Goal: Task Accomplishment & Management: Use online tool/utility

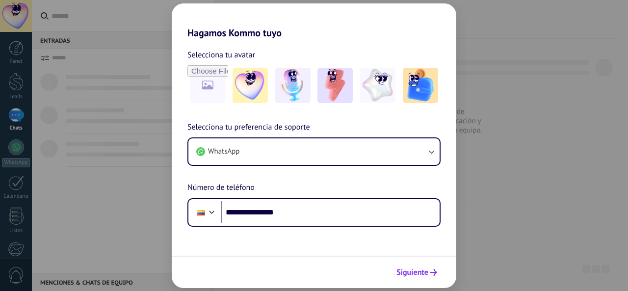
type input "**********"
click at [420, 276] on span "Siguiente" at bounding box center [412, 272] width 32 height 7
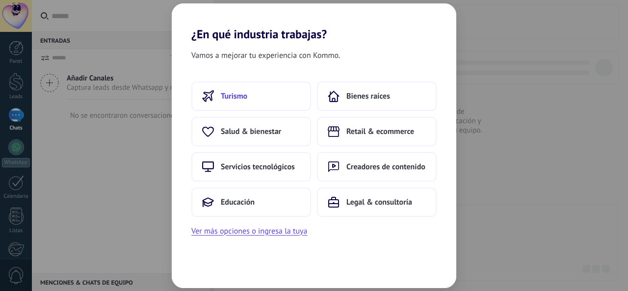
click at [236, 95] on span "Turismo" at bounding box center [234, 96] width 26 height 10
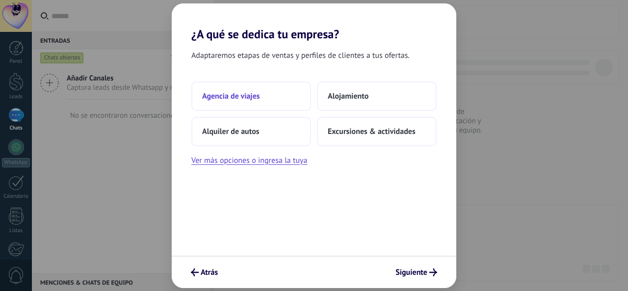
click at [279, 95] on button "Agencia de viajes" at bounding box center [251, 95] width 120 height 29
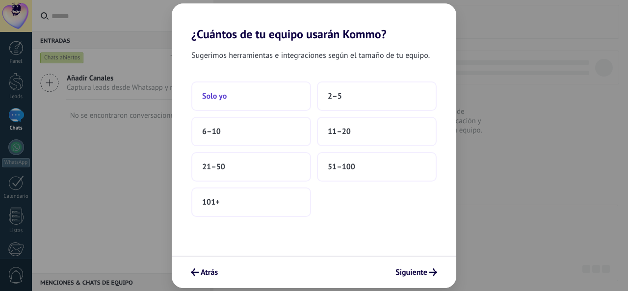
click at [278, 103] on button "Solo yo" at bounding box center [251, 95] width 120 height 29
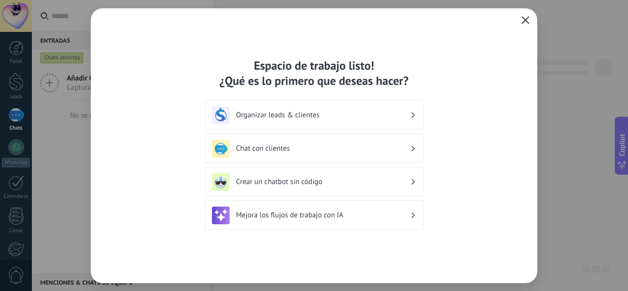
click at [524, 14] on button "button" at bounding box center [525, 21] width 13 height 14
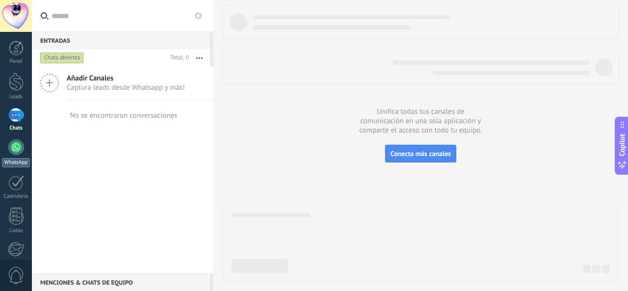
click at [14, 148] on div at bounding box center [16, 147] width 16 height 16
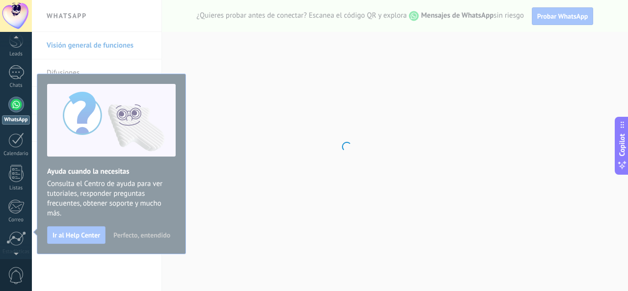
scroll to position [117, 0]
click at [14, 202] on div at bounding box center [16, 196] width 17 height 17
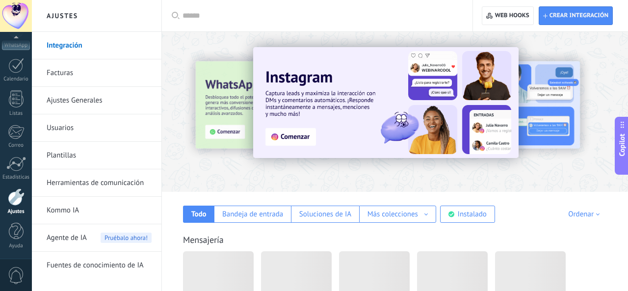
click at [20, 202] on div at bounding box center [16, 196] width 17 height 17
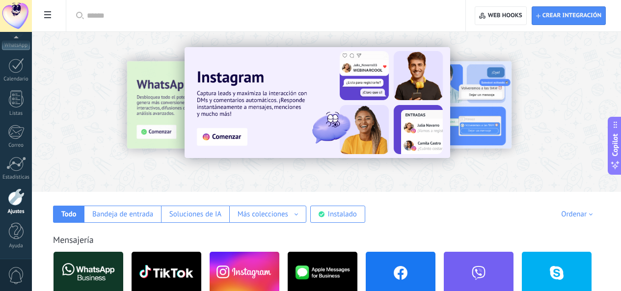
click at [270, 16] on input "text" at bounding box center [269, 16] width 365 height 10
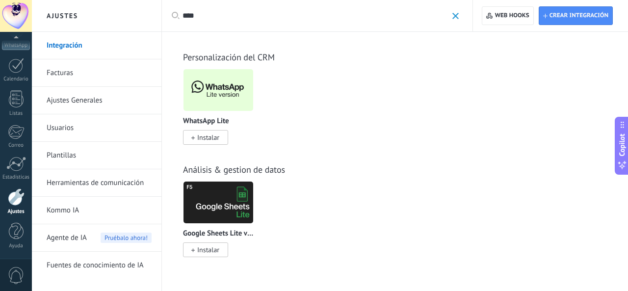
type input "****"
click at [216, 138] on span "Instalar" at bounding box center [208, 137] width 22 height 9
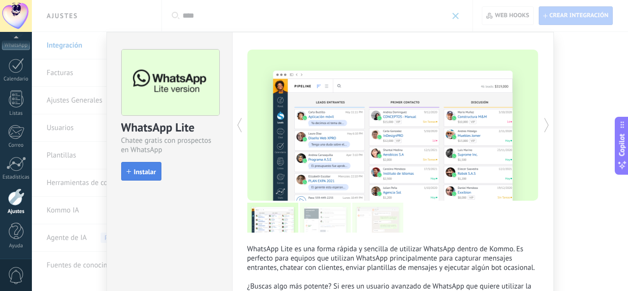
click at [143, 178] on button "Instalar" at bounding box center [141, 171] width 40 height 19
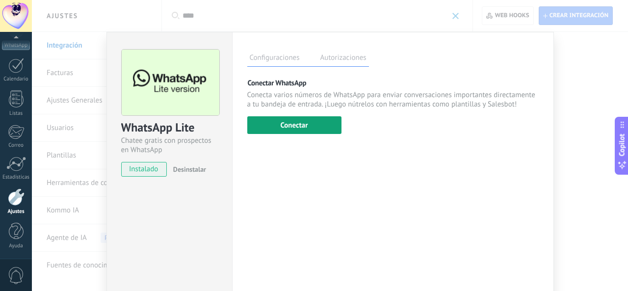
click at [291, 129] on button "Conectar" at bounding box center [294, 125] width 94 height 18
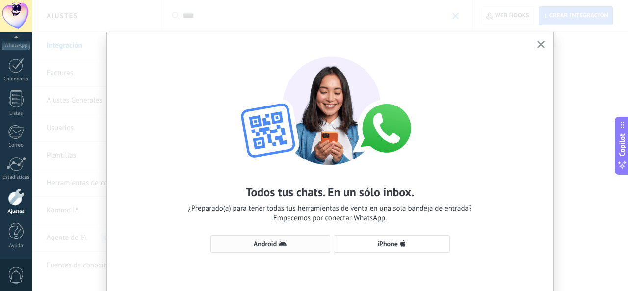
click at [245, 244] on span "Android" at bounding box center [270, 244] width 109 height 8
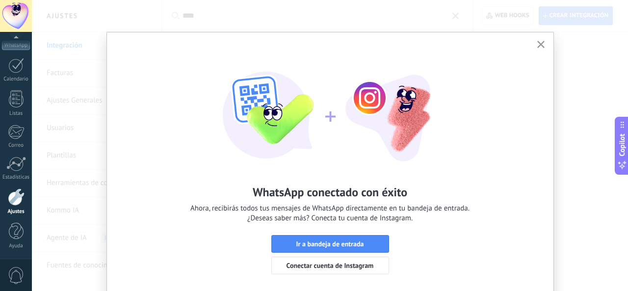
click at [538, 46] on use "button" at bounding box center [540, 44] width 7 height 7
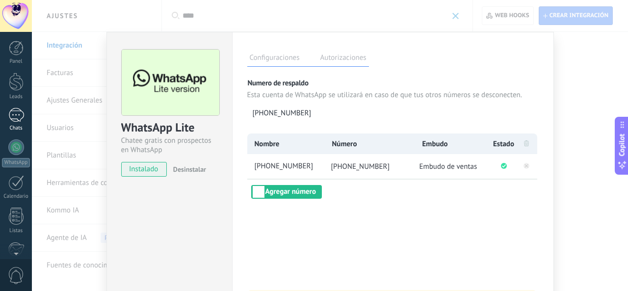
click at [27, 118] on link "Chats" at bounding box center [16, 120] width 32 height 24
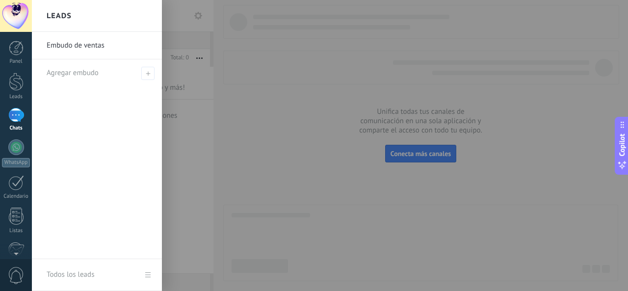
click at [203, 92] on div at bounding box center [346, 145] width 628 height 291
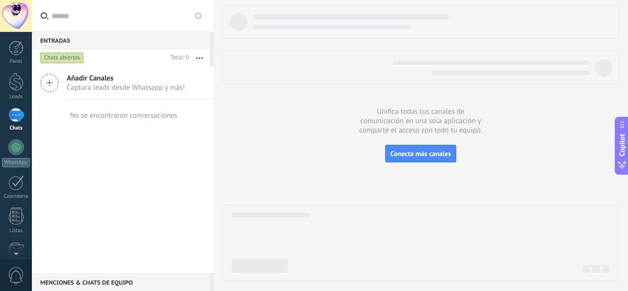
click at [93, 18] on input "text" at bounding box center [129, 15] width 154 height 31
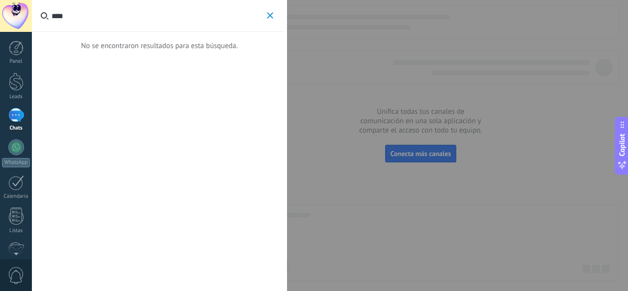
type input "****"
click at [270, 19] on span "button" at bounding box center [270, 15] width 6 height 7
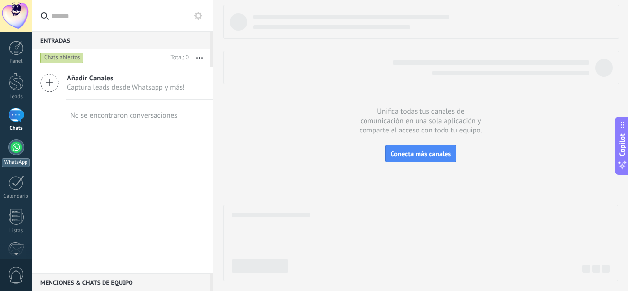
click at [17, 149] on div at bounding box center [16, 147] width 16 height 16
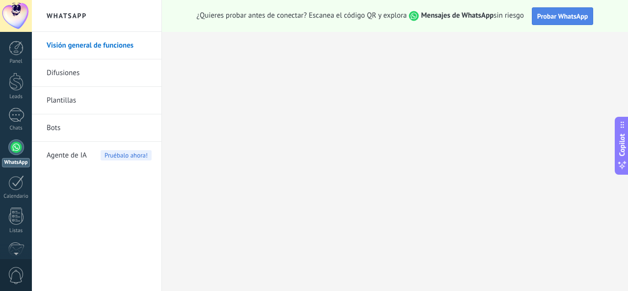
click at [565, 16] on span "Probar WhatsApp" at bounding box center [562, 16] width 51 height 9
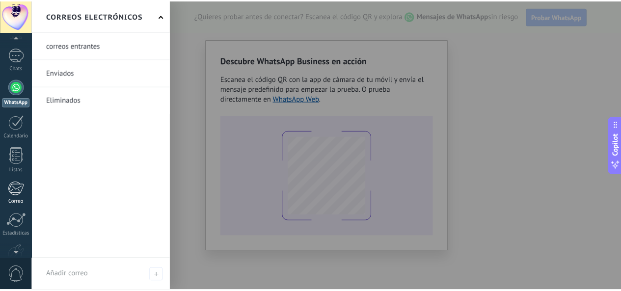
scroll to position [117, 0]
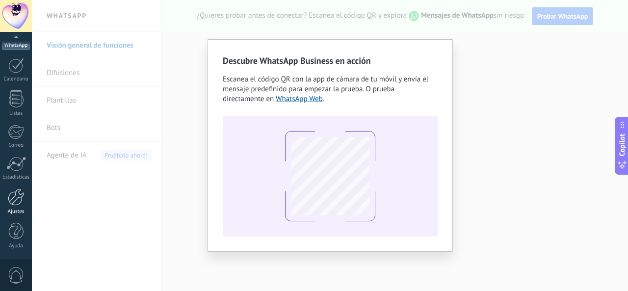
click at [18, 191] on div at bounding box center [16, 196] width 17 height 17
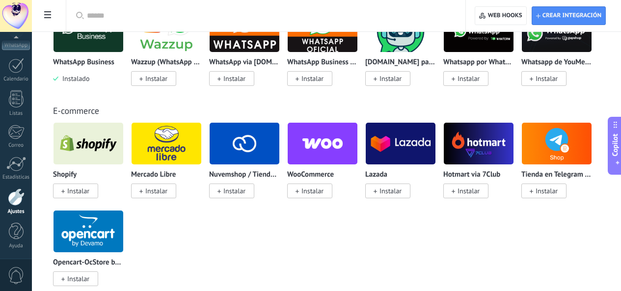
scroll to position [147, 0]
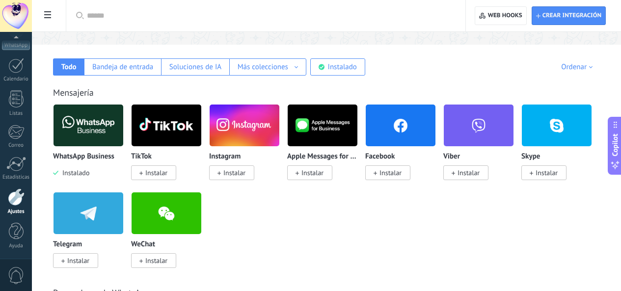
click at [255, 19] on input "text" at bounding box center [269, 16] width 365 height 10
type input "*"
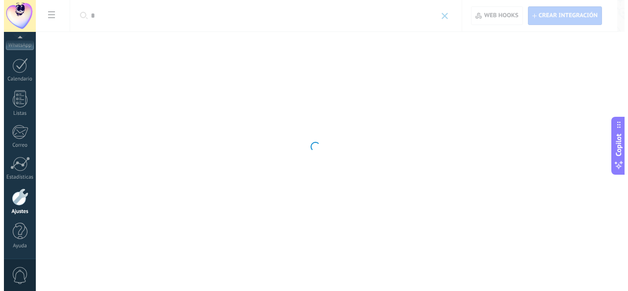
scroll to position [0, 0]
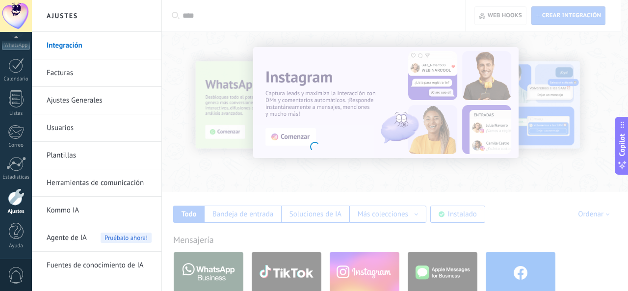
type input "****"
click at [224, 18] on div at bounding box center [314, 145] width 628 height 291
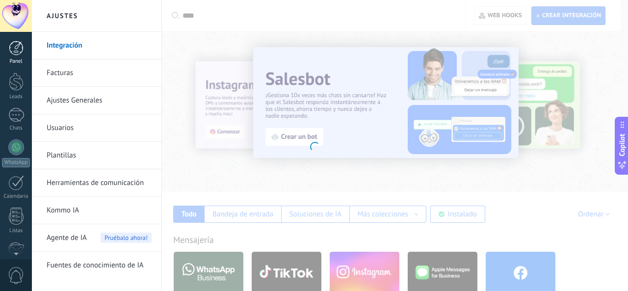
click at [15, 45] on div at bounding box center [16, 48] width 15 height 15
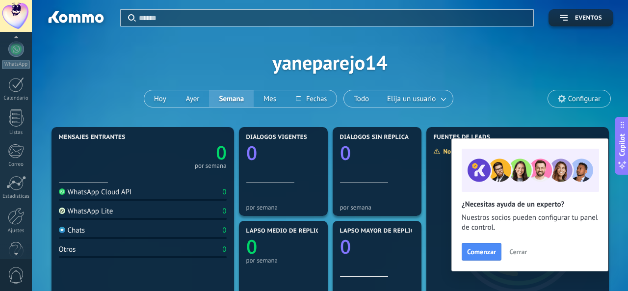
scroll to position [117, 0]
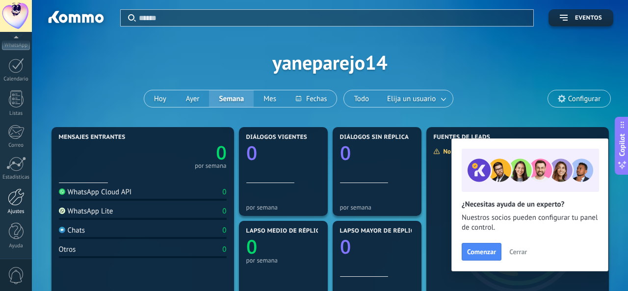
click at [7, 192] on link "Ajustes" at bounding box center [16, 201] width 32 height 26
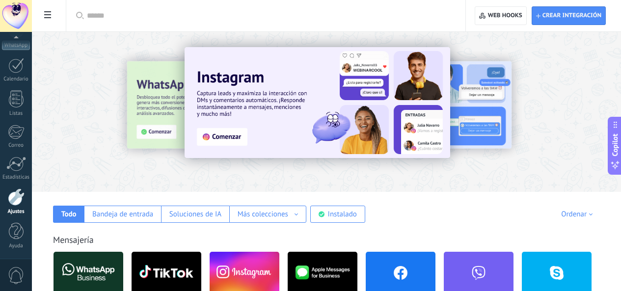
click at [206, 23] on div at bounding box center [269, 15] width 365 height 31
click at [194, 18] on input "text" at bounding box center [269, 16] width 365 height 10
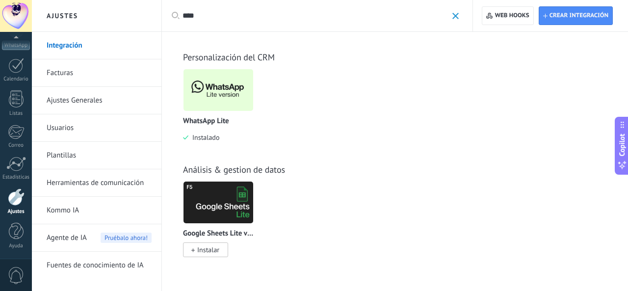
type input "****"
click at [204, 97] on img at bounding box center [219, 90] width 70 height 48
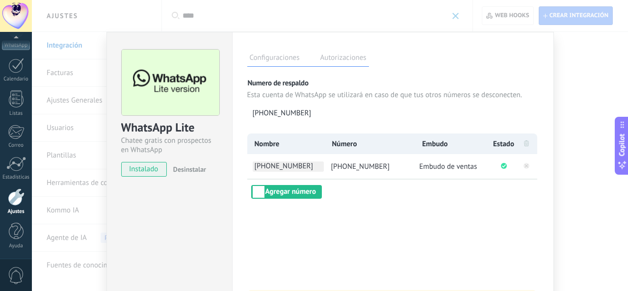
click at [303, 169] on span "[PHONE_NUMBER]" at bounding box center [288, 166] width 71 height 10
click at [341, 168] on span "[PHONE_NUMBER]" at bounding box center [360, 166] width 59 height 9
click at [503, 166] on circle "Conectado correctamente" at bounding box center [504, 166] width 6 height 6
click at [329, 53] on label "Autorizaciones" at bounding box center [343, 59] width 51 height 14
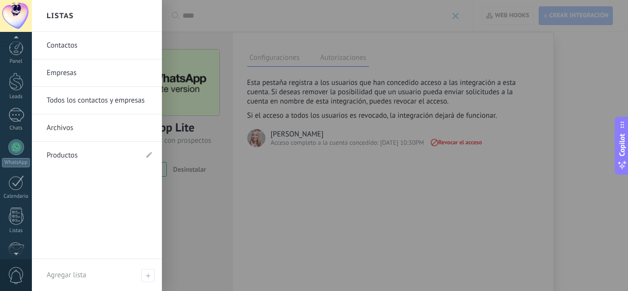
click at [65, 45] on link "Contactos" at bounding box center [99, 45] width 105 height 27
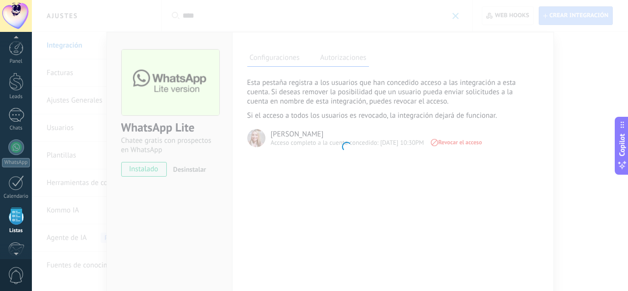
scroll to position [61, 0]
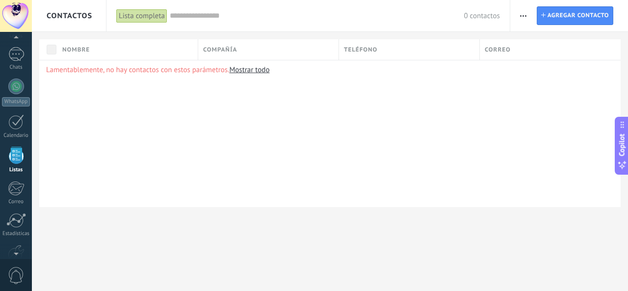
click at [252, 72] on link "Mostrar todo" at bounding box center [249, 69] width 40 height 9
click at [253, 70] on link "Mostrar todo" at bounding box center [249, 69] width 40 height 9
click at [262, 72] on link "Mostrar todo" at bounding box center [249, 69] width 40 height 9
click at [261, 72] on link "Mostrar todo" at bounding box center [249, 69] width 40 height 9
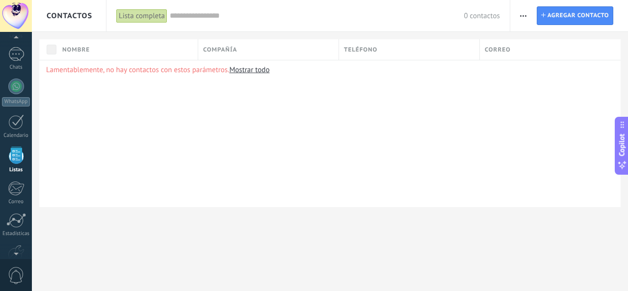
click at [261, 72] on link "Mostrar todo" at bounding box center [249, 69] width 40 height 9
click at [260, 72] on link "Mostrar todo" at bounding box center [249, 69] width 40 height 9
click at [148, 21] on div "Lista completa" at bounding box center [141, 16] width 51 height 14
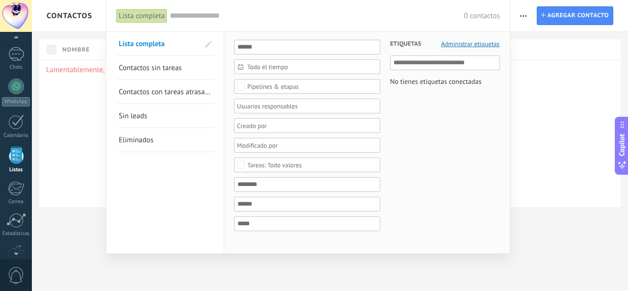
click at [148, 21] on div "Lista completa" at bounding box center [141, 16] width 51 height 14
click at [87, 76] on div at bounding box center [314, 145] width 628 height 291
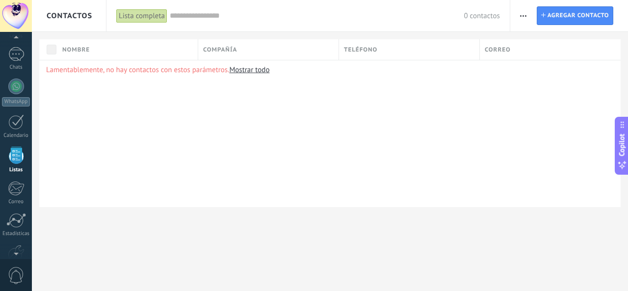
click at [237, 71] on link "Mostrar todo" at bounding box center [249, 69] width 40 height 9
click at [20, 92] on div at bounding box center [16, 87] width 16 height 16
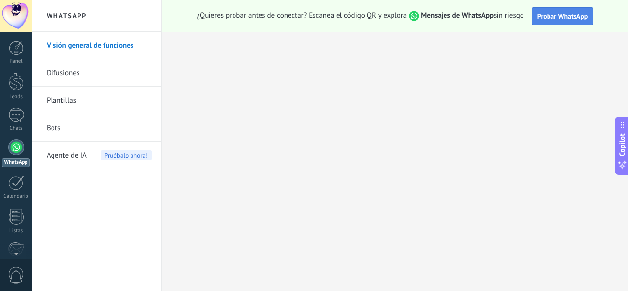
click at [590, 16] on button "Probar WhatsApp" at bounding box center [563, 16] width 62 height 18
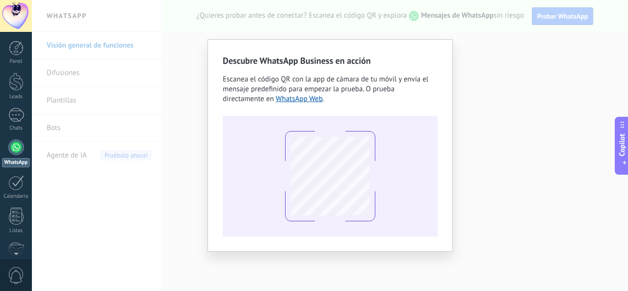
click at [545, 83] on div "Descubre WhatsApp Business en acción Escanea el código QR con la app [PERSON_NA…" at bounding box center [330, 145] width 596 height 291
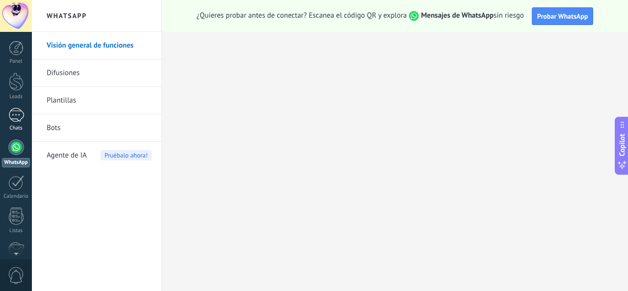
click at [5, 113] on link "Chats" at bounding box center [16, 120] width 32 height 24
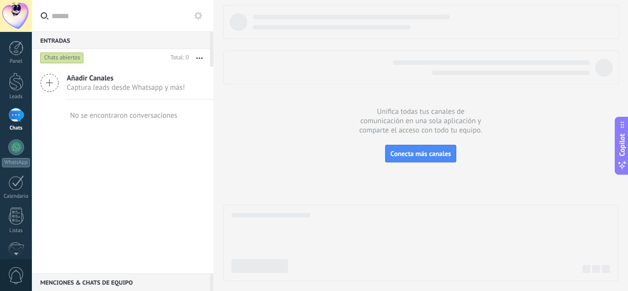
click at [65, 55] on div "Chats abiertos" at bounding box center [62, 58] width 44 height 12
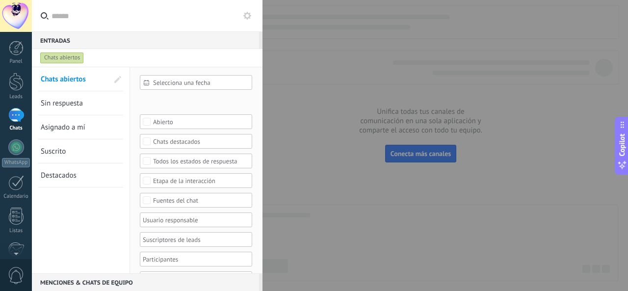
click at [74, 100] on span "Sin respuesta" at bounding box center [62, 103] width 42 height 9
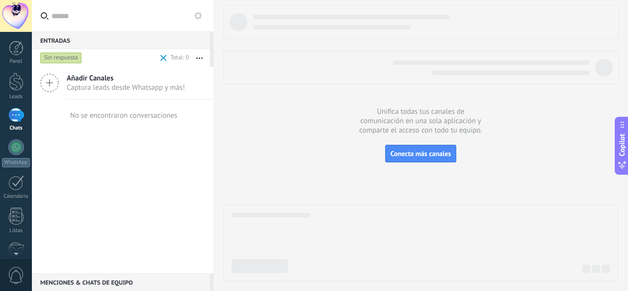
click at [74, 90] on span "Captura leads desde Whatsapp y más!" at bounding box center [126, 87] width 118 height 9
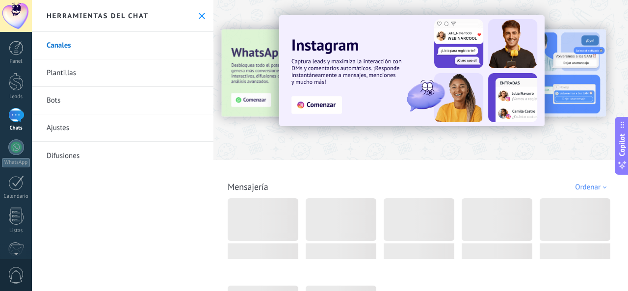
click at [199, 13] on icon at bounding box center [202, 16] width 6 height 6
